Goal: Transaction & Acquisition: Subscribe to service/newsletter

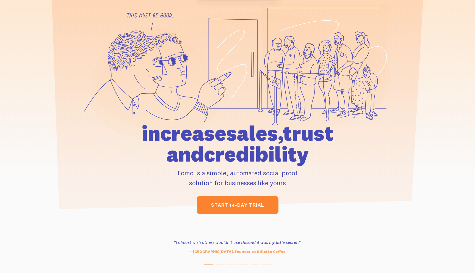
click at [236, 200] on link "start 14-day trial" at bounding box center [238, 205] width 82 height 18
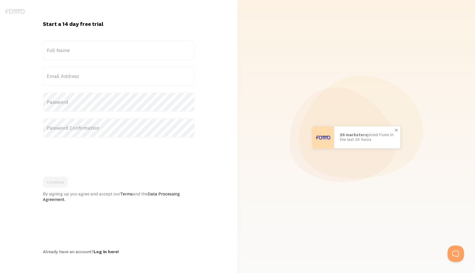
click at [396, 130] on div at bounding box center [396, 129] width 9 height 9
click at [399, 130] on div at bounding box center [396, 129] width 9 height 9
click at [396, 130] on div at bounding box center [396, 129] width 9 height 9
click at [131, 57] on label "Full Name" at bounding box center [119, 50] width 152 height 19
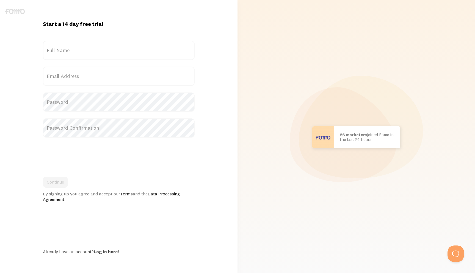
click at [131, 57] on input "Full Name" at bounding box center [119, 50] width 152 height 19
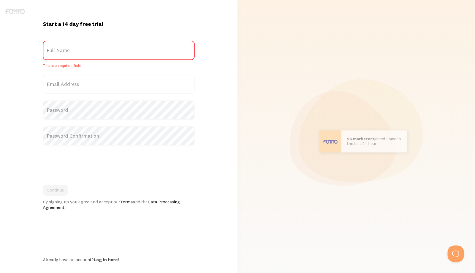
click at [119, 72] on form "Title Full Name This is a required field Email Address Password Password Confir…" at bounding box center [119, 125] width 152 height 169
click at [118, 88] on label "Email Address" at bounding box center [119, 83] width 152 height 19
click at [118, 88] on input "Email Address" at bounding box center [119, 83] width 152 height 19
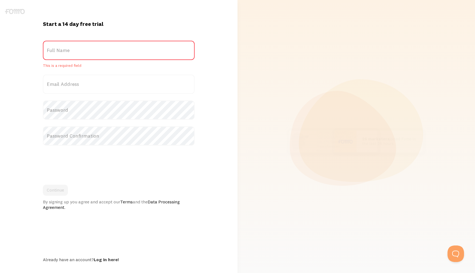
click at [117, 99] on form "Title Full Name This is a required field Email Address Password Password Confir…" at bounding box center [119, 125] width 152 height 169
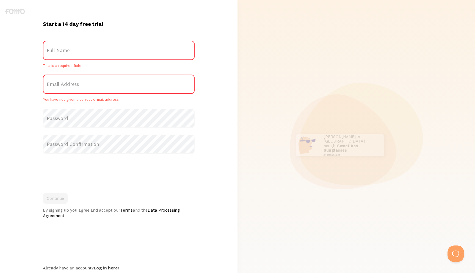
click at [115, 117] on label "Password" at bounding box center [119, 118] width 152 height 19
click at [109, 137] on form "Title Full Name This is a required field Email Address You have not given a cor…" at bounding box center [119, 129] width 152 height 177
